Goal: Find contact information: Find contact information

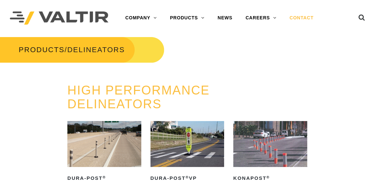
click at [312, 20] on link "CONTACT" at bounding box center [301, 17] width 37 height 13
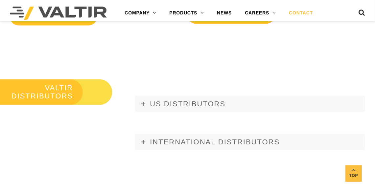
scroll to position [673, 0]
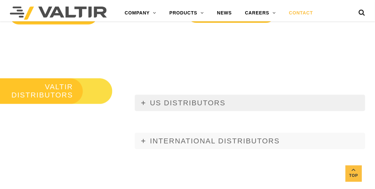
click at [144, 104] on icon at bounding box center [143, 103] width 4 height 4
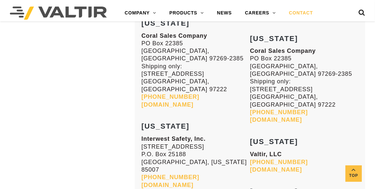
scroll to position [673, 0]
